Goal: Obtain resource: Download file/media

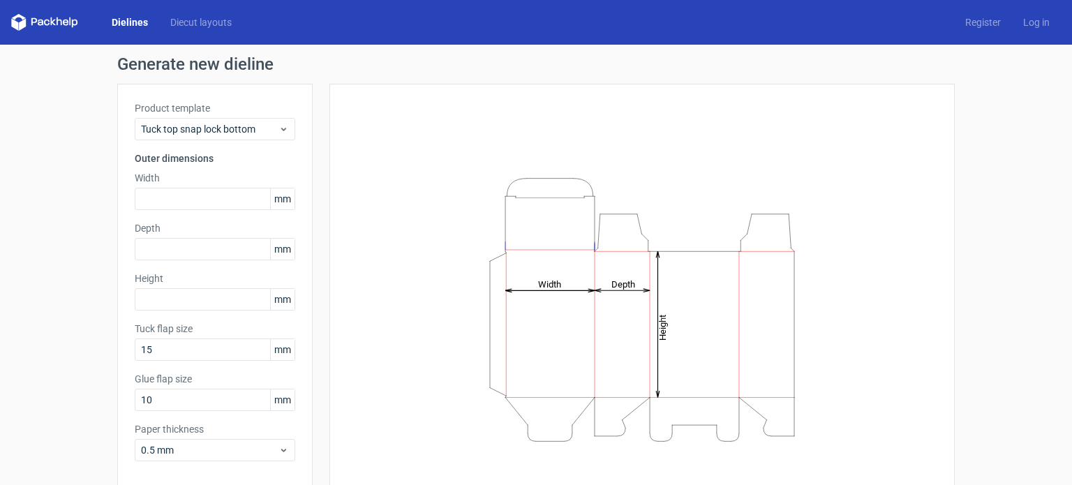
scroll to position [61, 0]
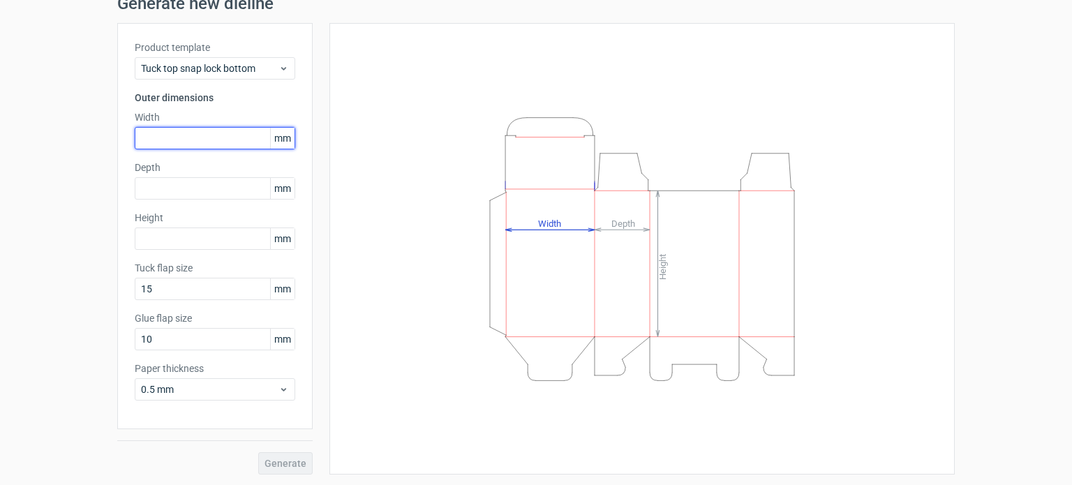
drag, startPoint x: 189, startPoint y: 141, endPoint x: 248, endPoint y: 133, distance: 59.1
click at [248, 133] on input "text" at bounding box center [215, 138] width 160 height 22
type input "127"
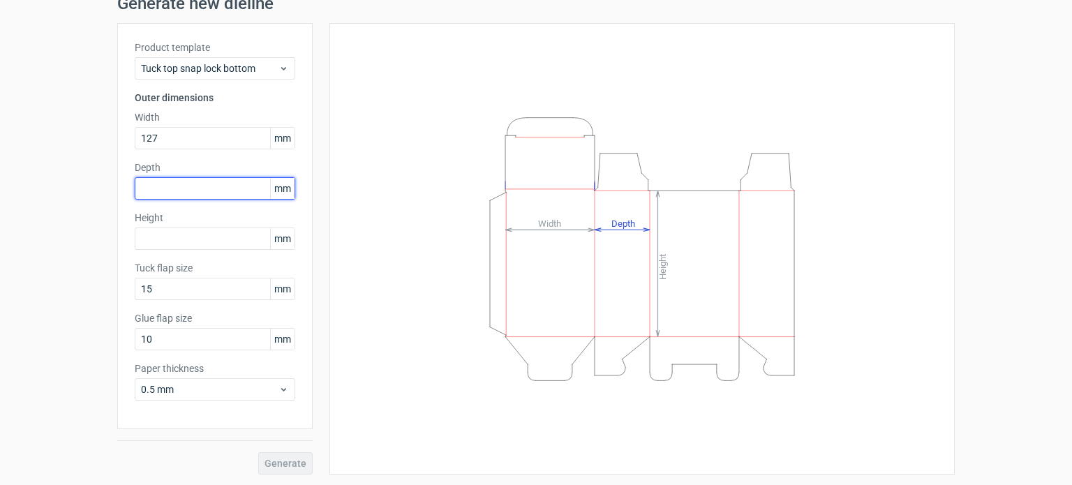
click at [209, 186] on input "text" at bounding box center [215, 188] width 160 height 22
type input "127"
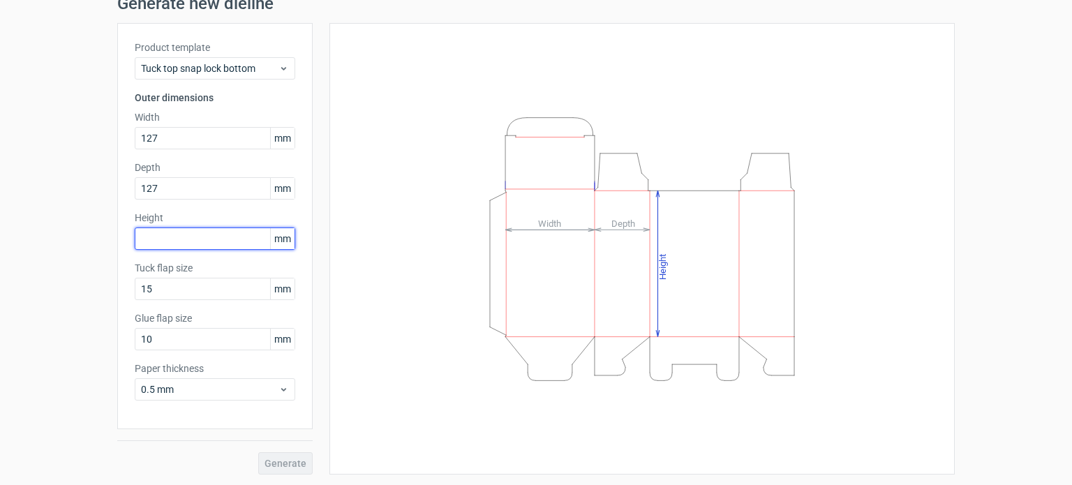
click at [207, 245] on input "text" at bounding box center [215, 238] width 160 height 22
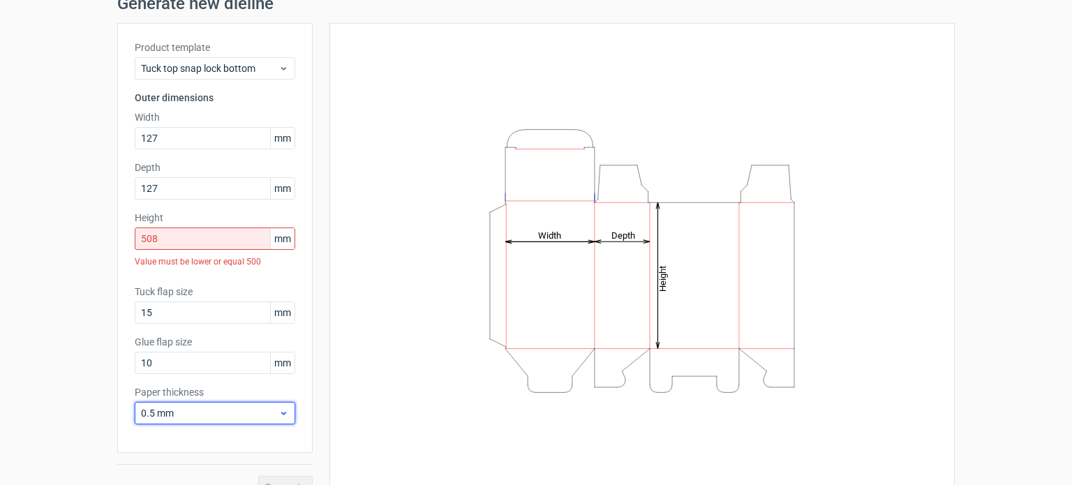
click at [225, 387] on div "Paper thickness 0.5 mm" at bounding box center [215, 404] width 160 height 39
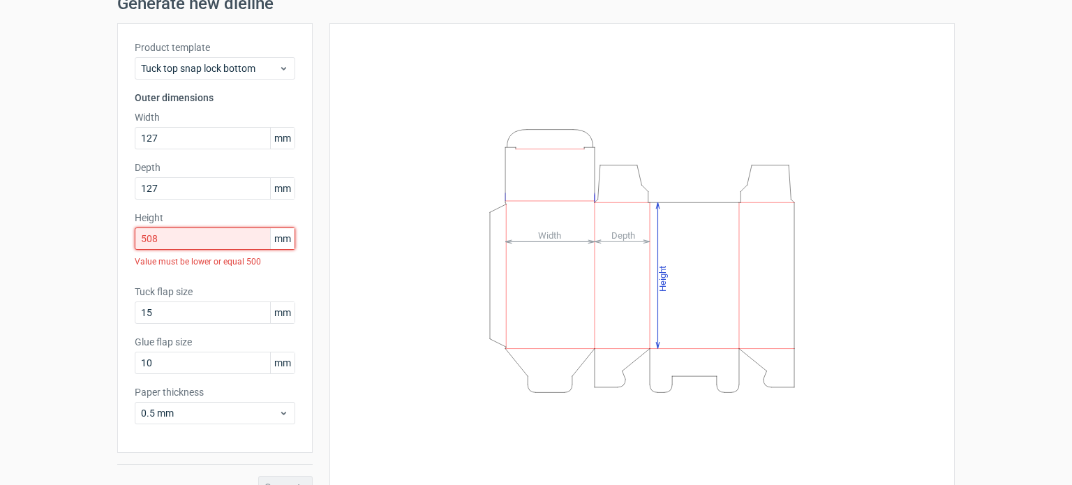
click at [153, 237] on input "508" at bounding box center [215, 238] width 160 height 22
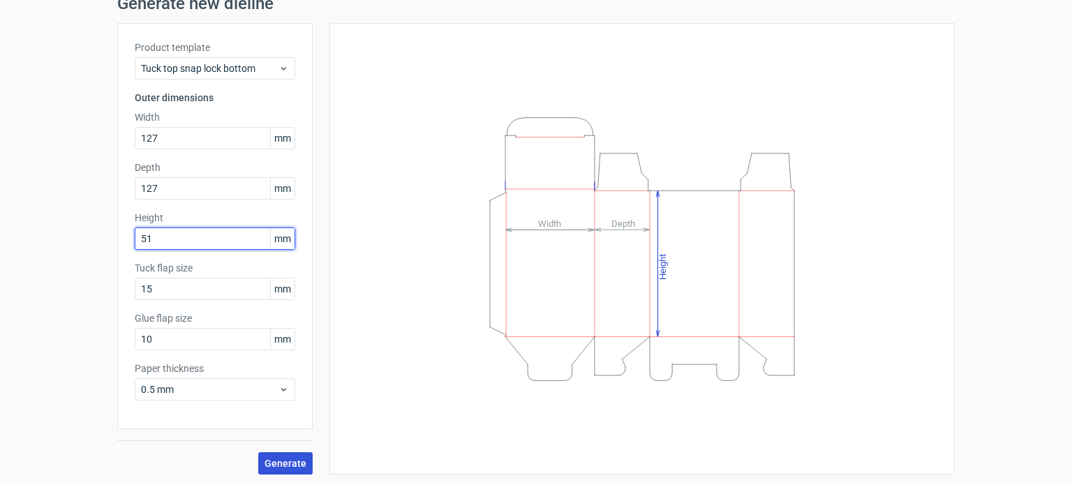
type input "51"
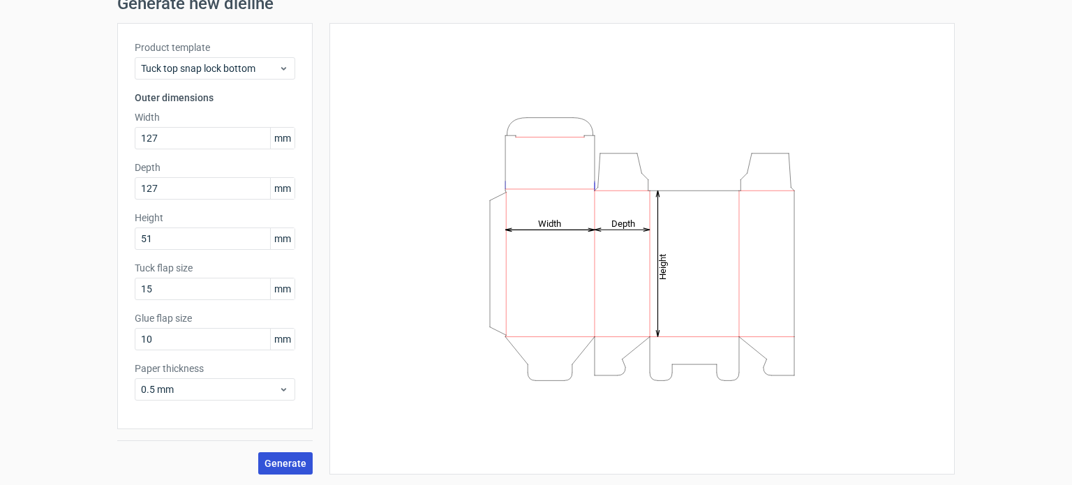
click at [292, 460] on span "Generate" at bounding box center [285, 463] width 42 height 10
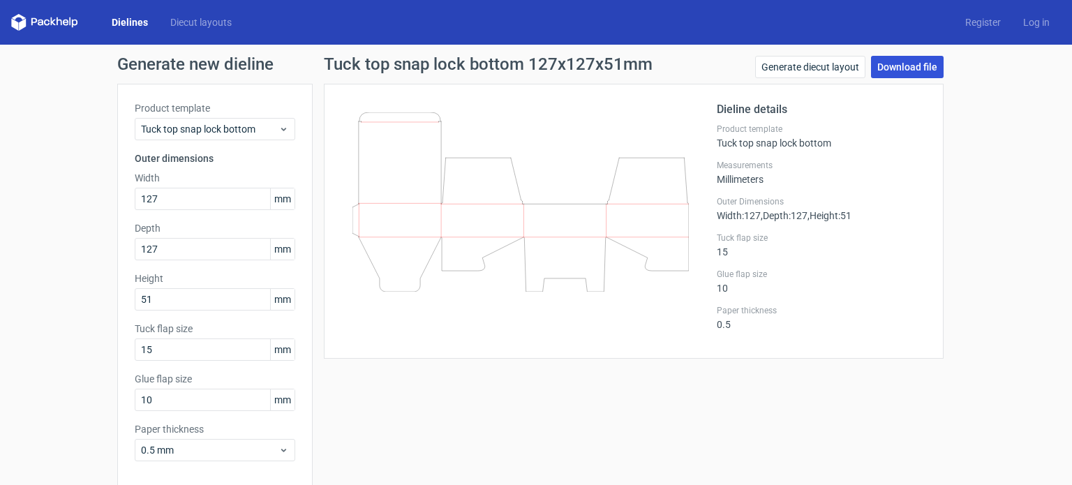
click at [901, 69] on link "Download file" at bounding box center [907, 67] width 73 height 22
